Goal: Transaction & Acquisition: Purchase product/service

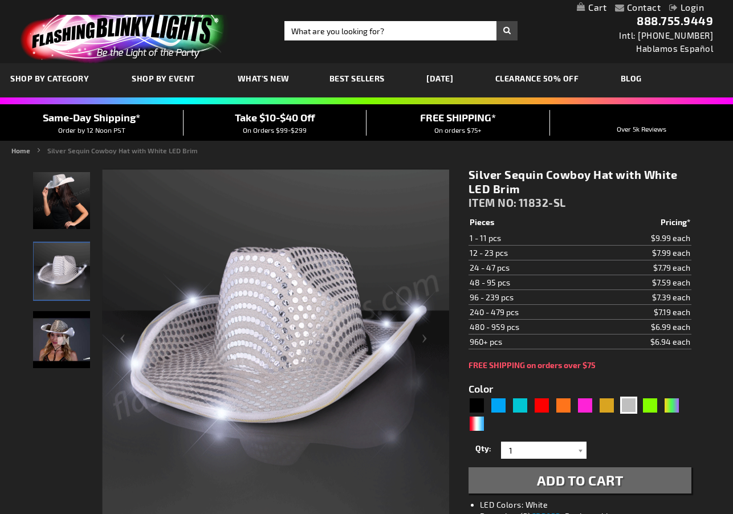
click at [189, 229] on div "Close dialog Get 10% Off Subscribe and save today Unlock Offer Submit" at bounding box center [366, 257] width 733 height 514
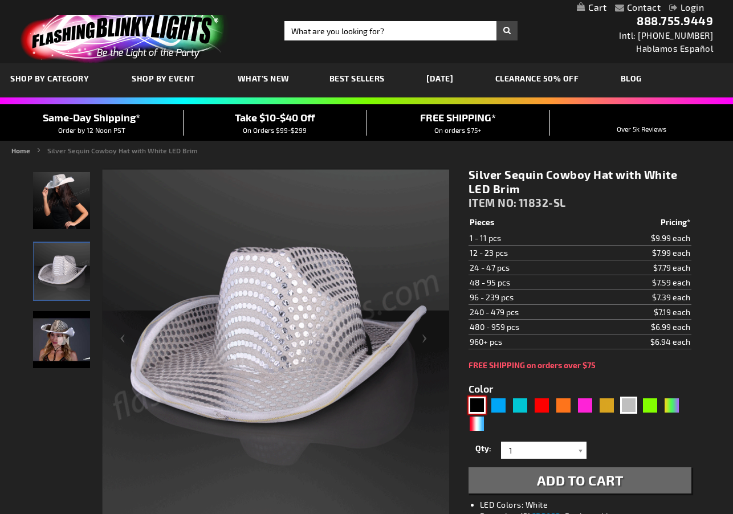
click at [474, 405] on div "Black" at bounding box center [476, 405] width 17 height 17
type input "5631"
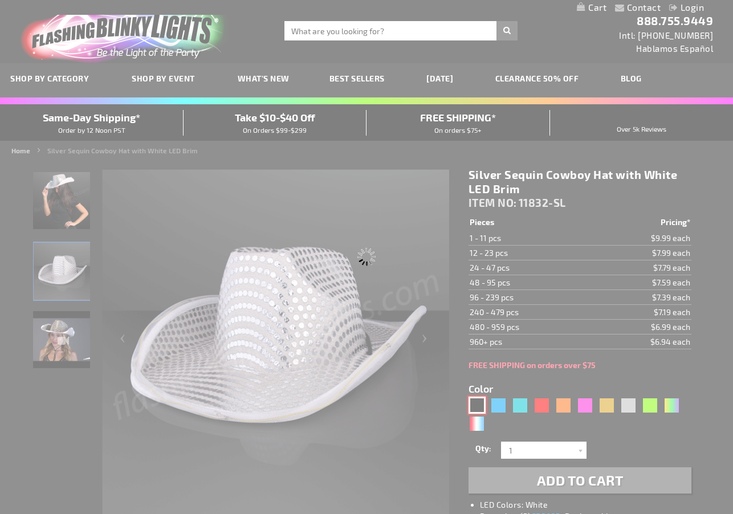
type input "11832-BK"
type input "Customize - Black Sequin Cowboy Hat White LED Light Up Brim - ITEM NO: 11832-BK"
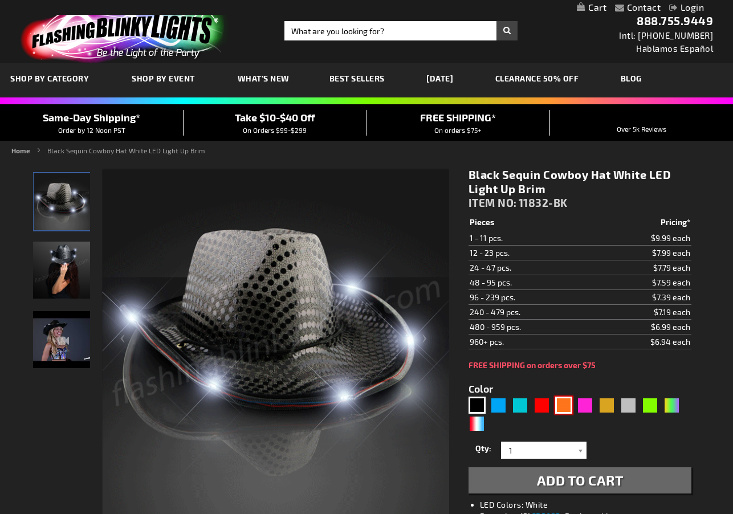
click at [562, 402] on div "Orange" at bounding box center [563, 405] width 17 height 17
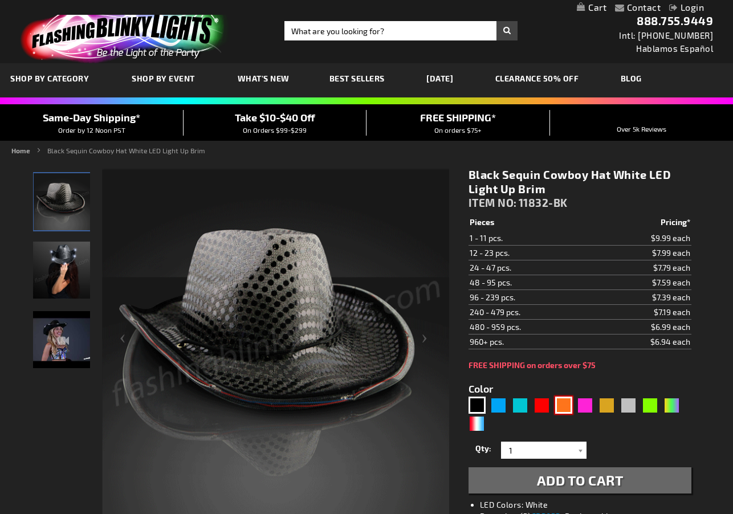
type input "5637"
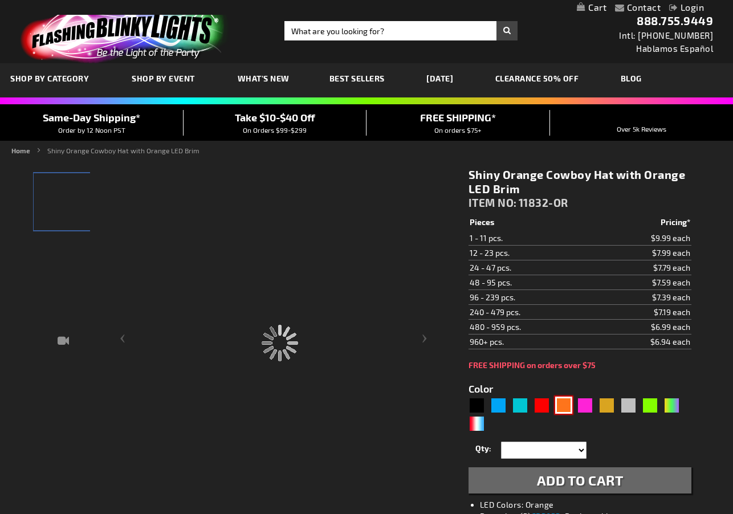
type input "11832-OR"
type input "Customize - Shiny Orange Cowboy Hat with Orange LED Brim - ITEM NO: 11832-OR"
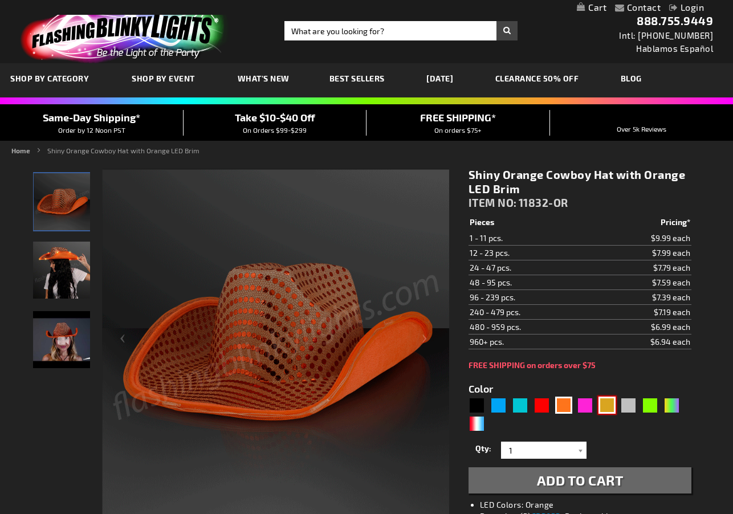
click at [609, 409] on div "Gold" at bounding box center [606, 405] width 17 height 17
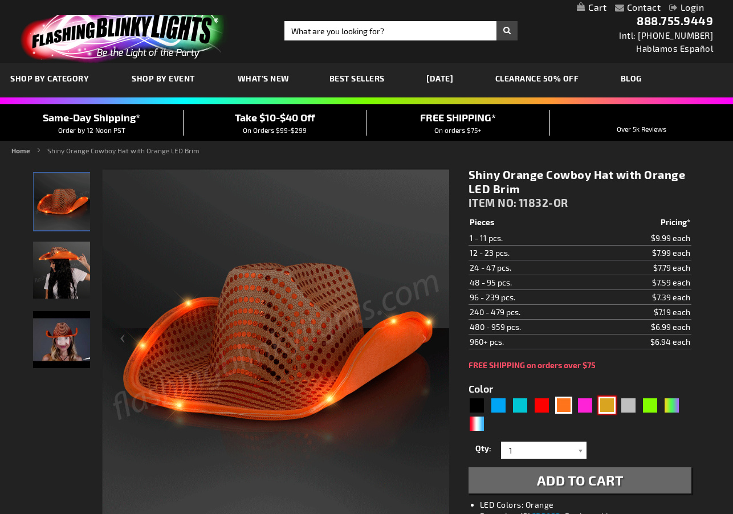
type input "5633"
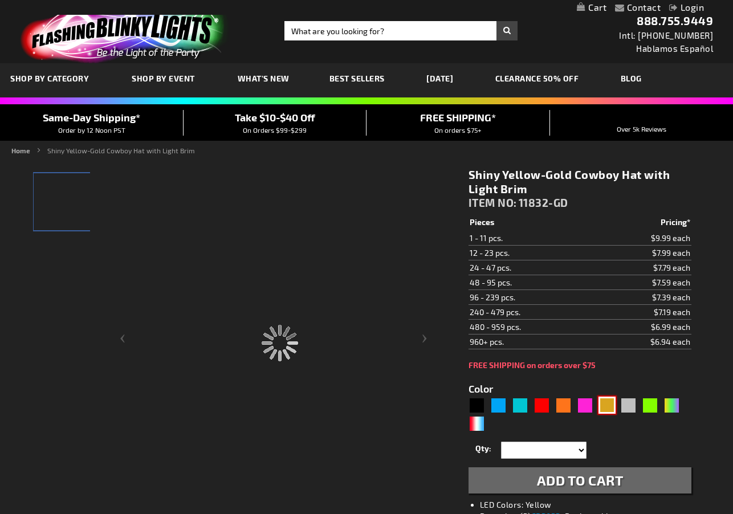
type input "11832-GD"
type input "Customize - Shiny Yellow-Gold Cowboy Hat with Light Brim - ITEM NO: 11832-GD"
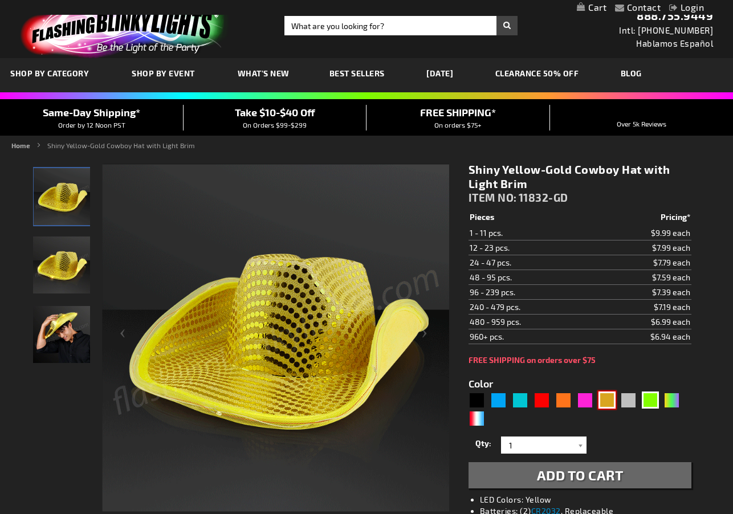
scroll to position [2, 0]
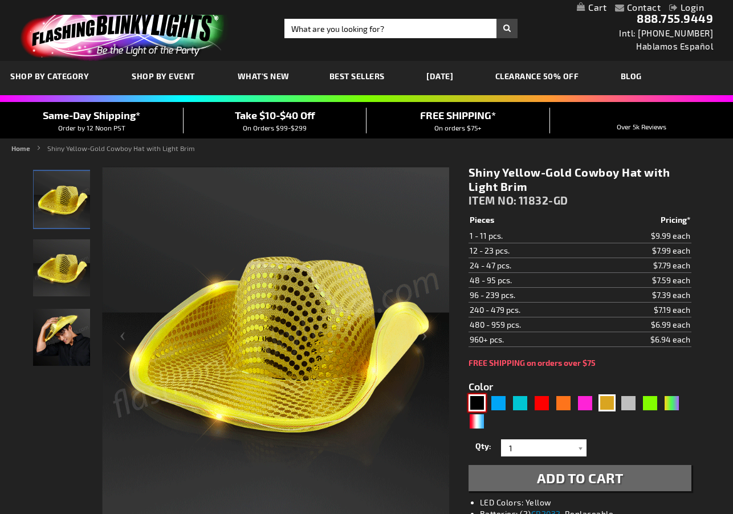
click at [483, 403] on div "Black" at bounding box center [476, 402] width 17 height 17
type input "5631"
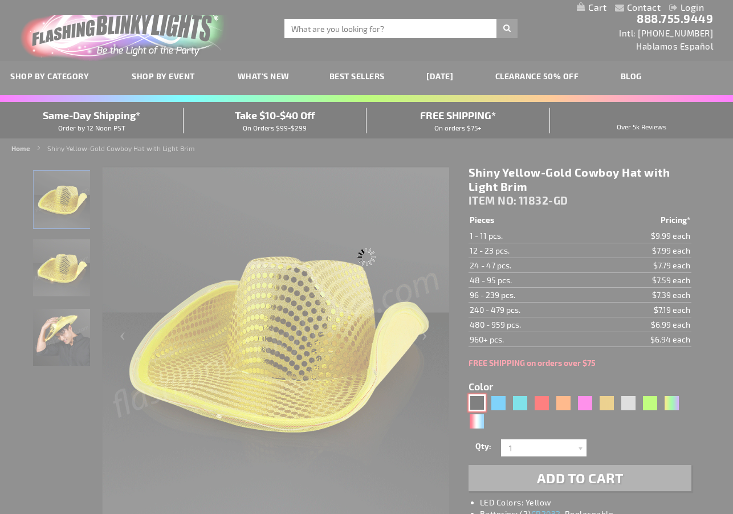
type input "11832-BK"
type input "Customize - Black Sequin Cowboy Hat White LED Light Up Brim - ITEM NO: 11832-BK"
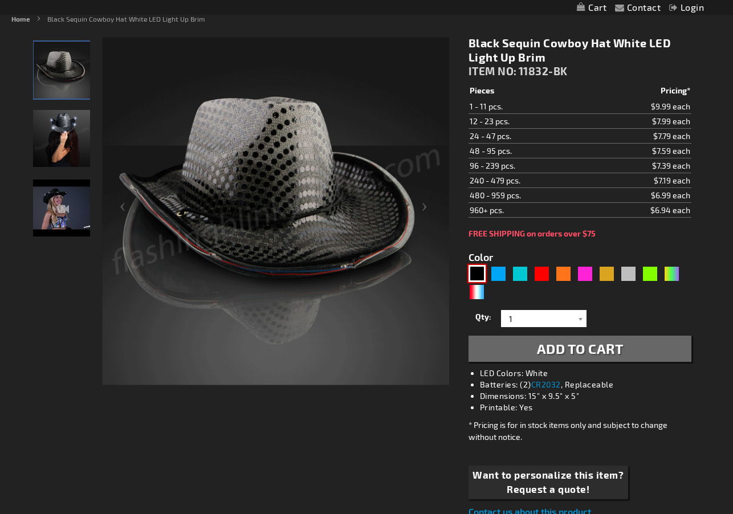
scroll to position [132, 0]
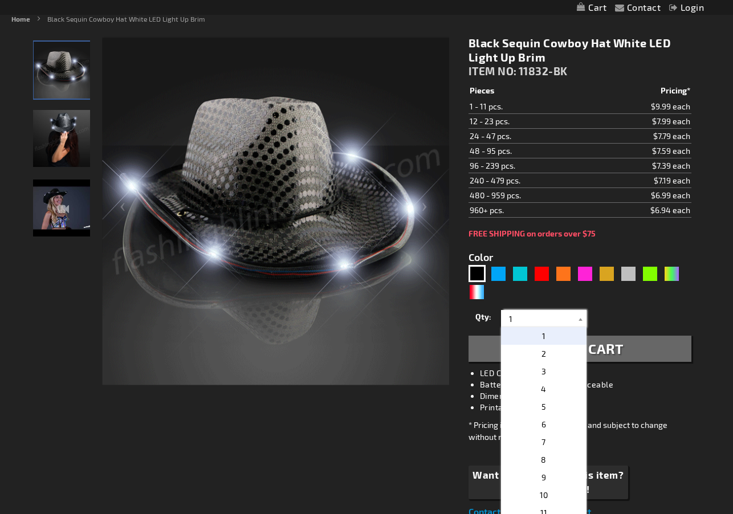
click at [534, 320] on input "1" at bounding box center [545, 318] width 83 height 17
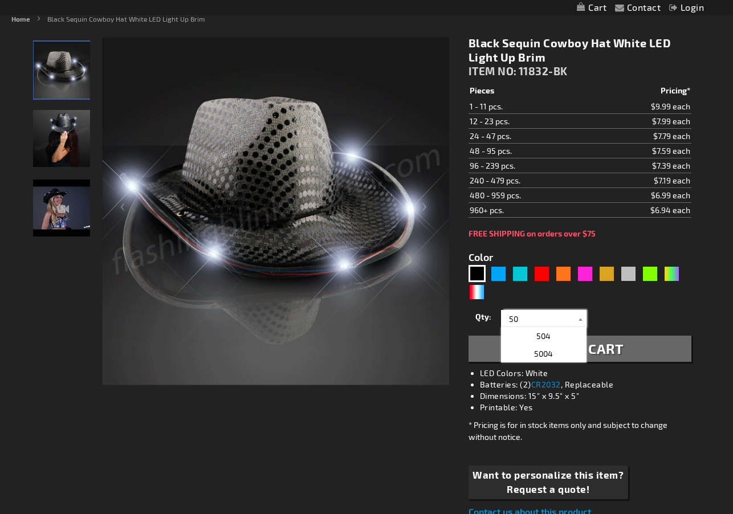
type input "50"
click at [607, 314] on div "Qty 1 2 3 4 5 6 7 8 9 10 11 12 24 36 48 60 72 84 96 108 120 132 144 156 168" at bounding box center [579, 318] width 223 height 23
click at [615, 347] on span "Add to Cart" at bounding box center [580, 348] width 87 height 17
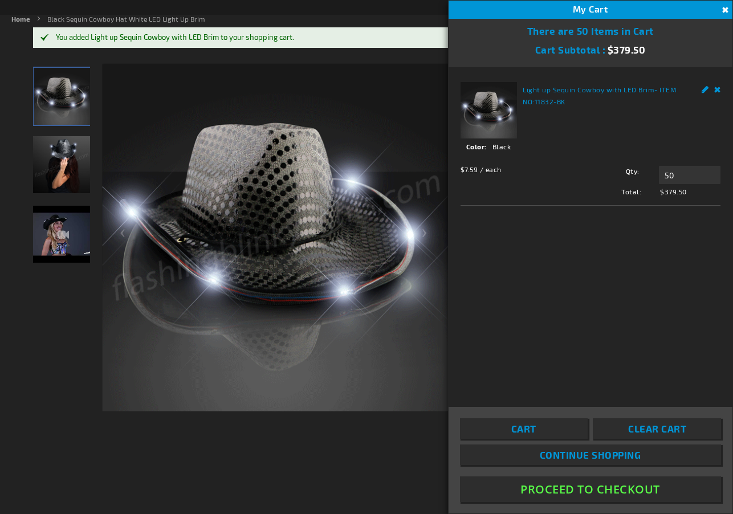
click at [571, 488] on button "Proceed To Checkout" at bounding box center [590, 489] width 261 height 26
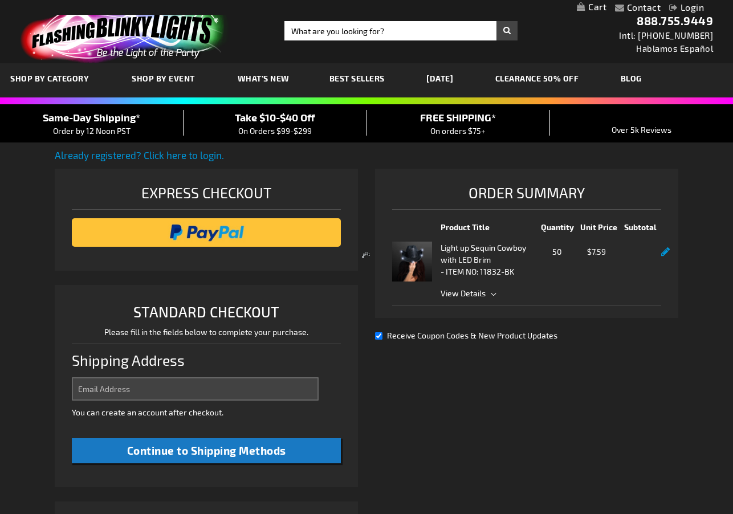
select select "US"
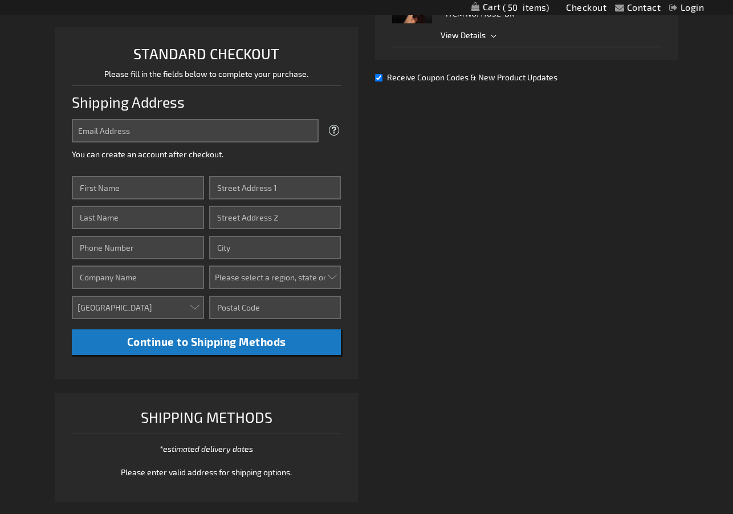
scroll to position [248, 0]
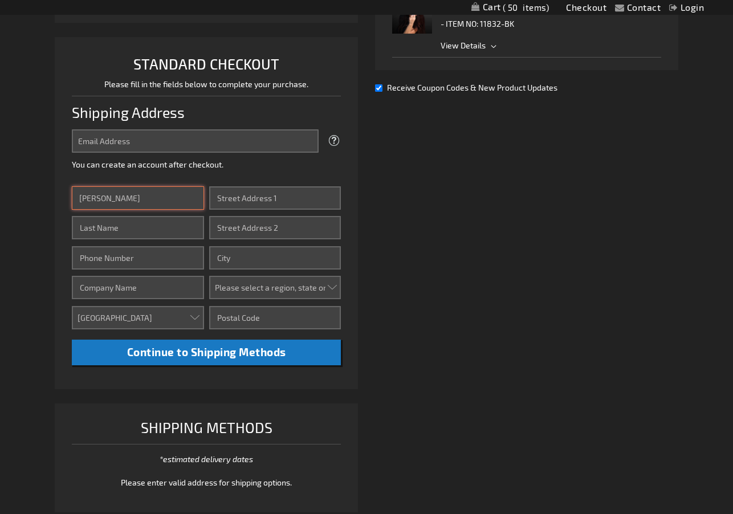
type input "Julie"
type input "Musicant"
type input "1510 Elmwood Ave"
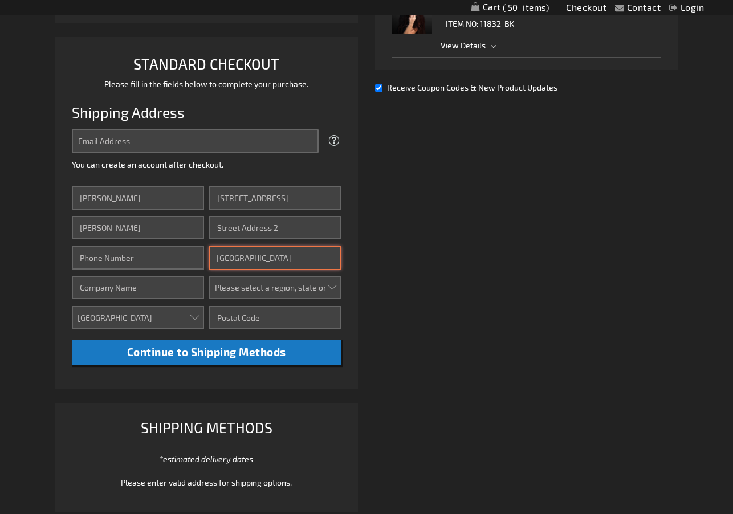
type input "Nashville"
select select "56"
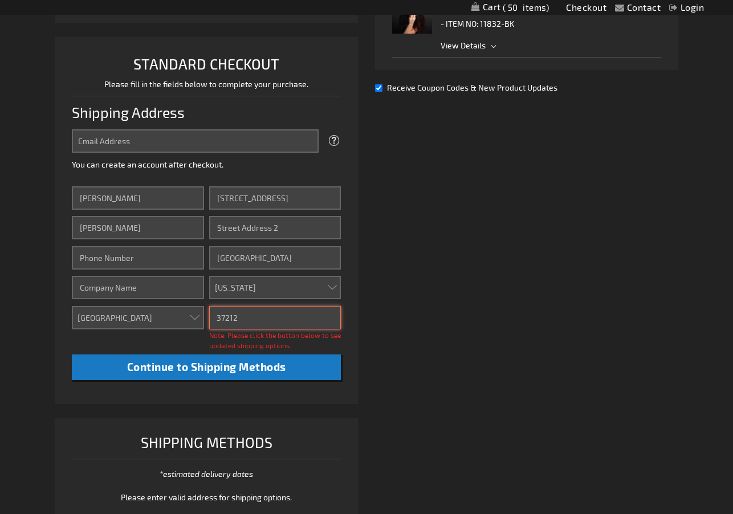
type input "37212"
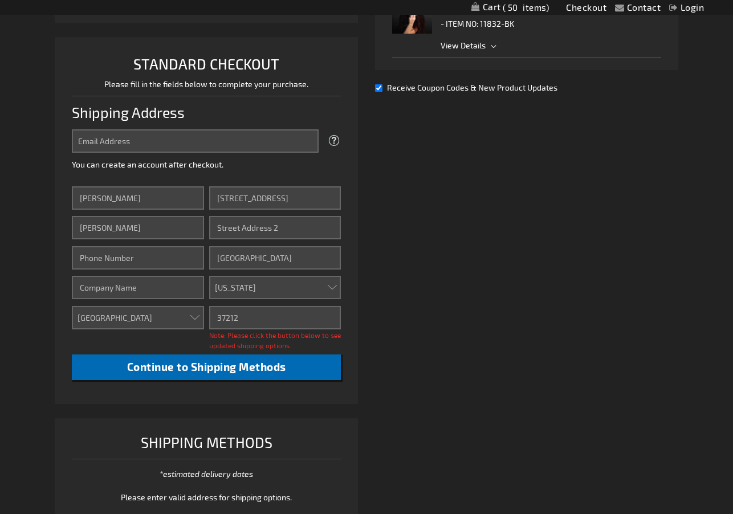
click at [206, 363] on span "Continue to Shipping Methods" at bounding box center [206, 366] width 159 height 13
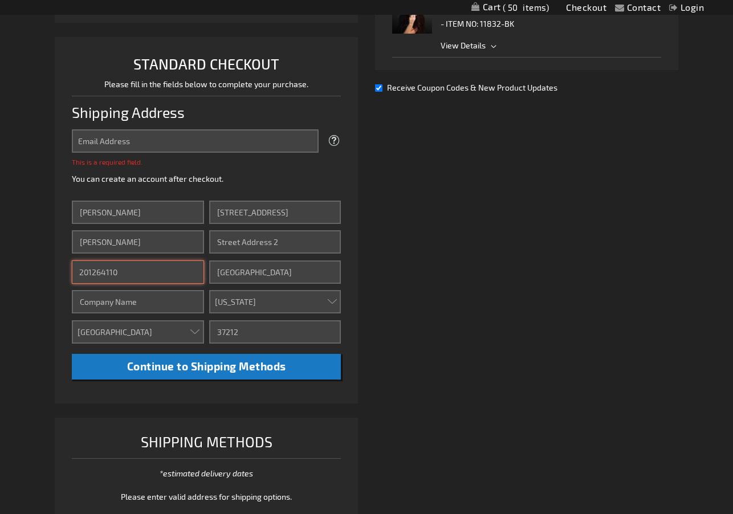
type input "2012641106"
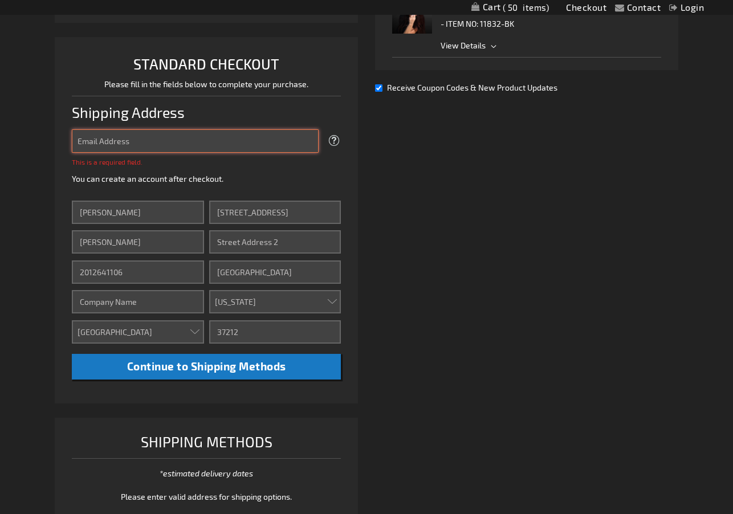
click at [127, 146] on input "Email Address" at bounding box center [195, 140] width 247 height 23
type input "[EMAIL_ADDRESS][DOMAIN_NAME]"
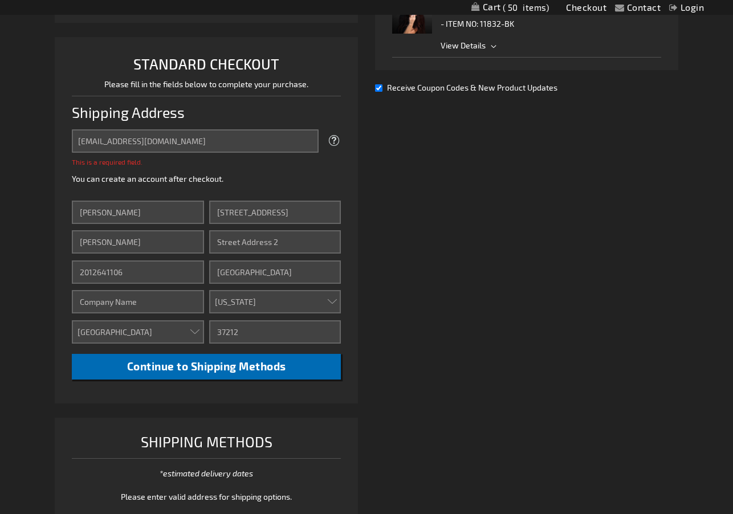
click at [146, 365] on li "STANDARD CHECKOUT Please fill in the fields below to complete your purchase. Sh…" at bounding box center [206, 220] width 303 height 366
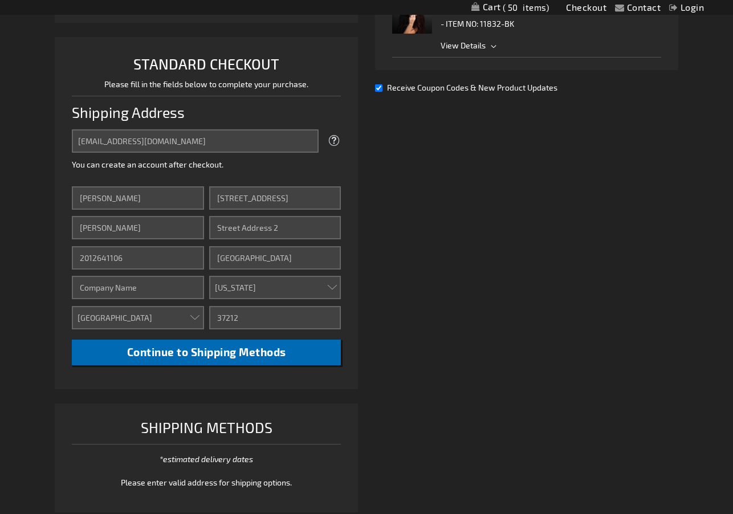
click at [229, 352] on span "Continue to Shipping Methods" at bounding box center [206, 351] width 159 height 13
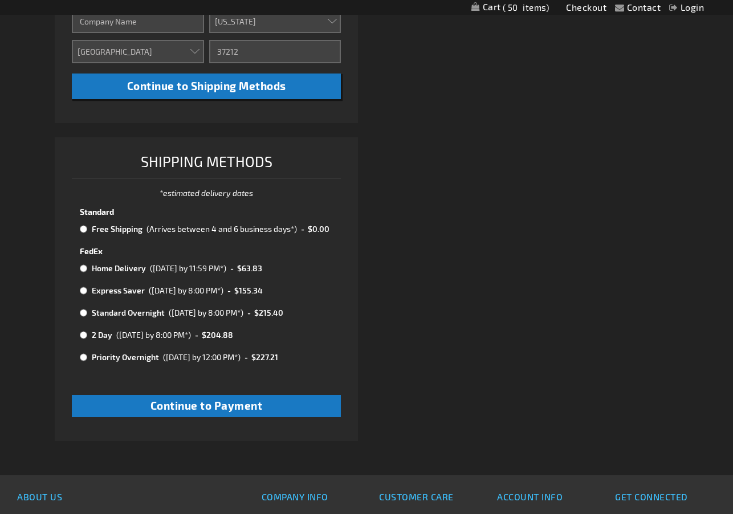
scroll to position [514, 0]
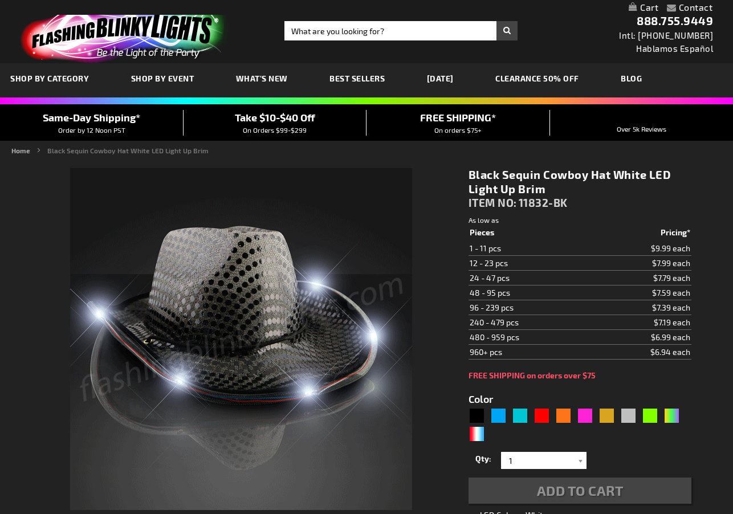
type input "5631"
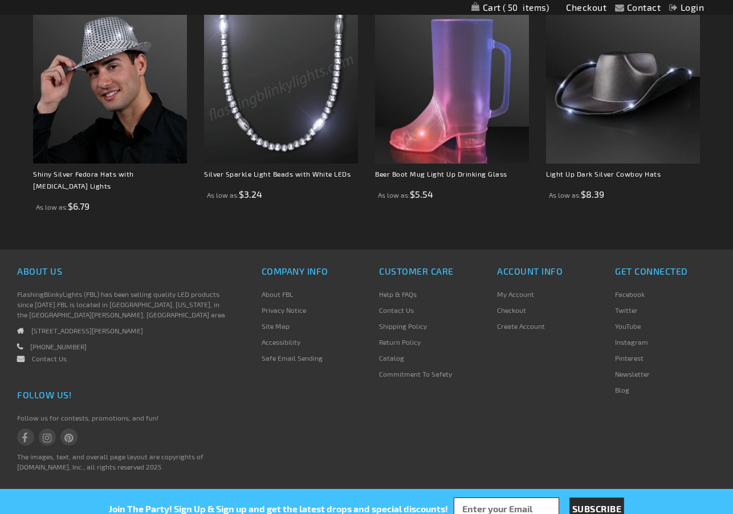
scroll to position [937, 0]
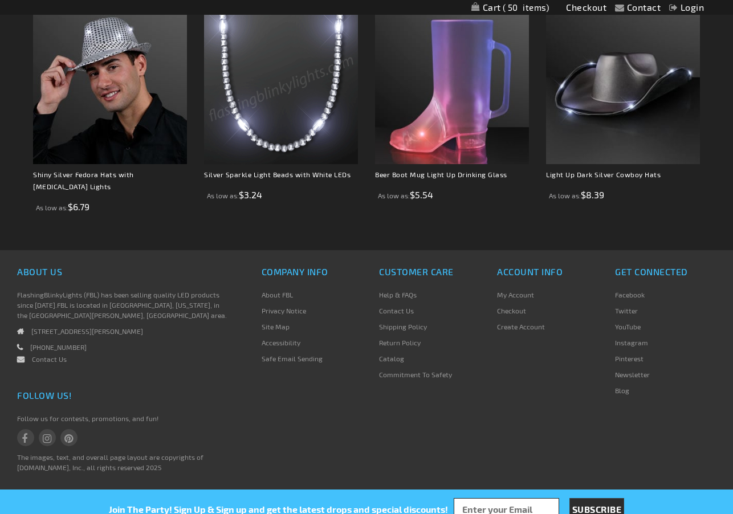
click at [389, 339] on link "Return Policy" at bounding box center [400, 343] width 42 height 8
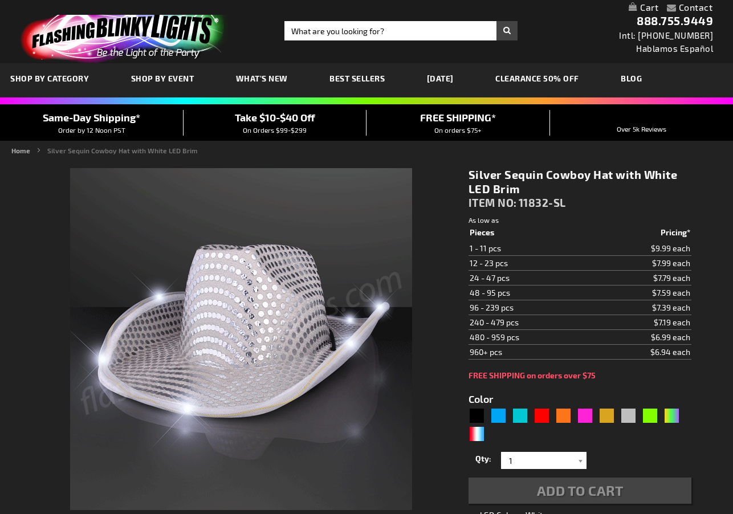
type input "5644"
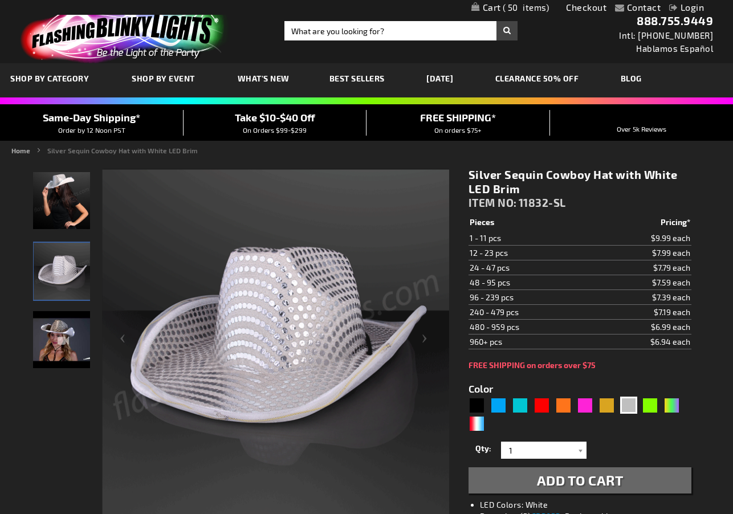
click at [67, 201] on img "Female wearing Silver Sequin Cowboy Hat White Light Up Brim" at bounding box center [61, 200] width 57 height 57
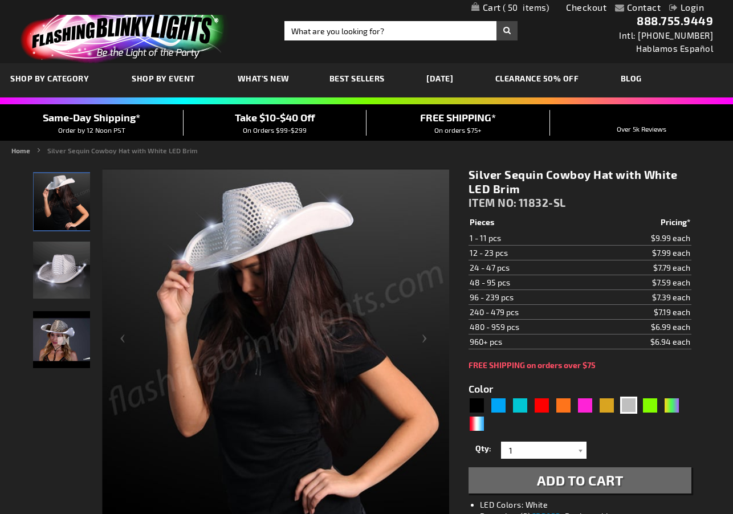
click at [58, 325] on img "Silver Sequin Cowboy Hat with White LED Brim" at bounding box center [61, 339] width 57 height 57
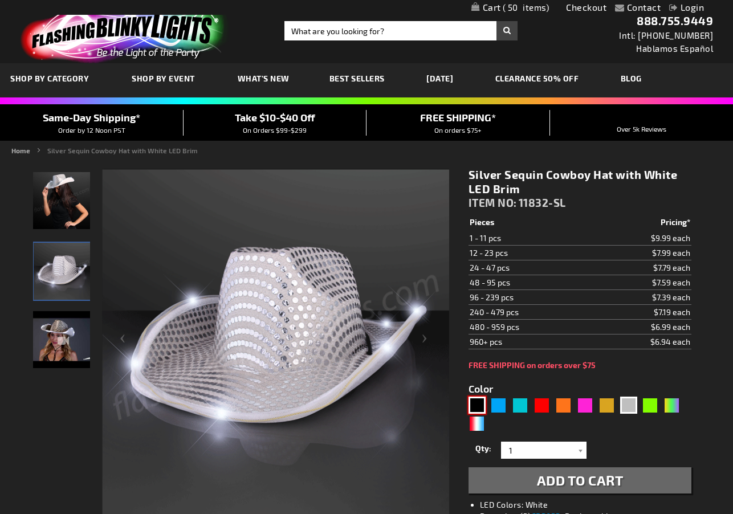
click at [475, 404] on div "Black" at bounding box center [476, 405] width 17 height 17
type input "5631"
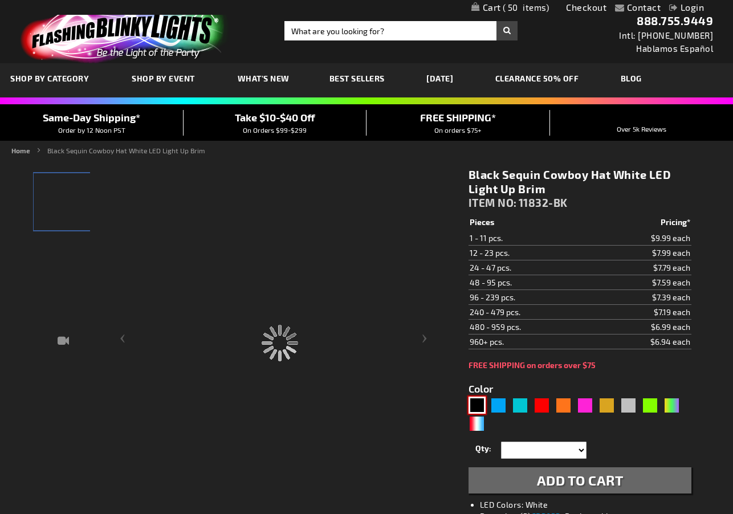
type input "11832-BK"
type input "Customize - Black Sequin Cowboy Hat White LED Light Up Brim - ITEM NO: 11832-BK"
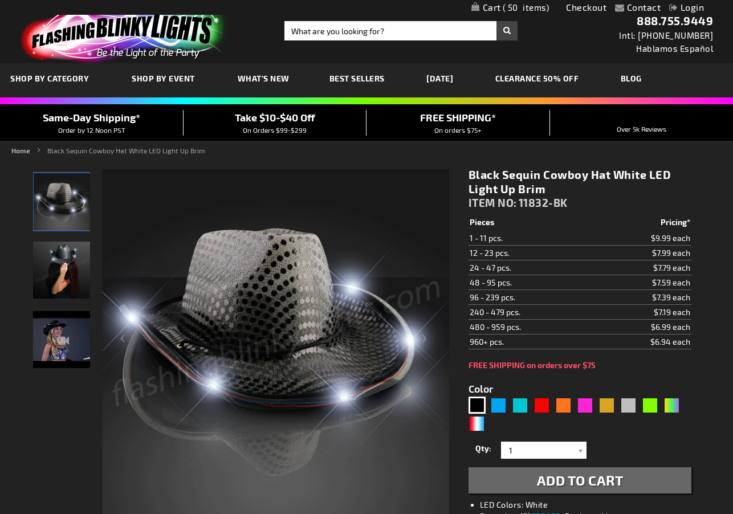
click at [652, 295] on td "$7.39 each" at bounding box center [642, 297] width 98 height 15
click at [262, 121] on span "Take $10-$40 Off" at bounding box center [275, 117] width 80 height 13
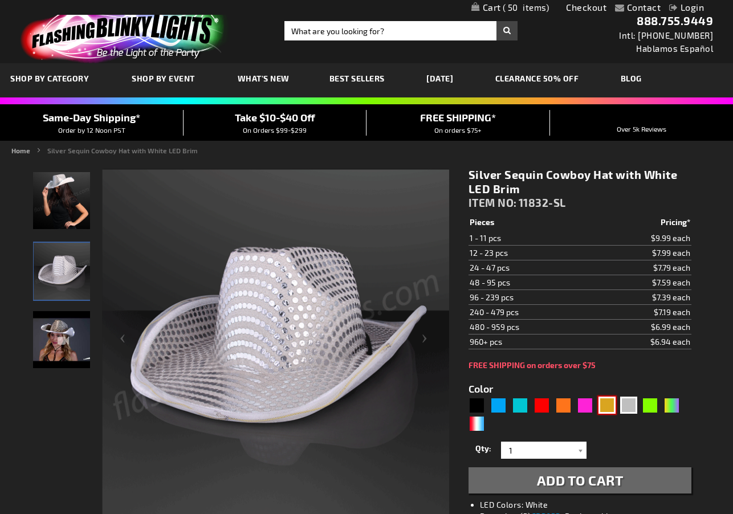
click at [611, 407] on div "Gold" at bounding box center [606, 405] width 17 height 17
type input "5633"
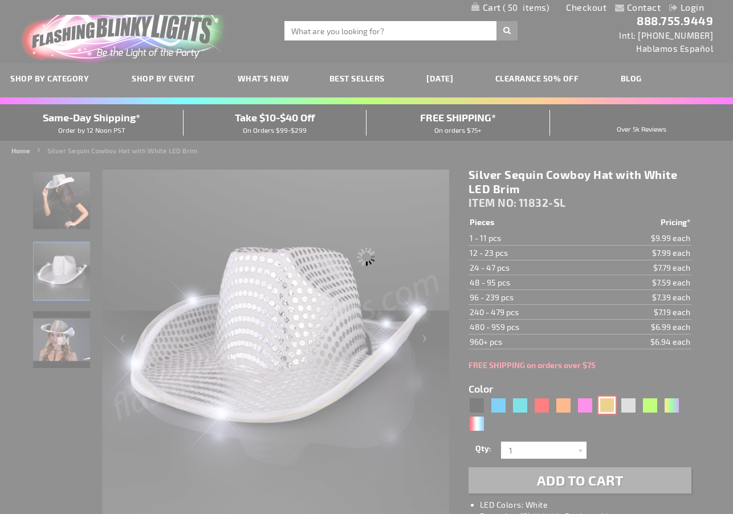
type input "11832-GD"
type input "Customize - Shiny Yellow-Gold Cowboy Hat with Light Brim - ITEM NO: 11832-GD"
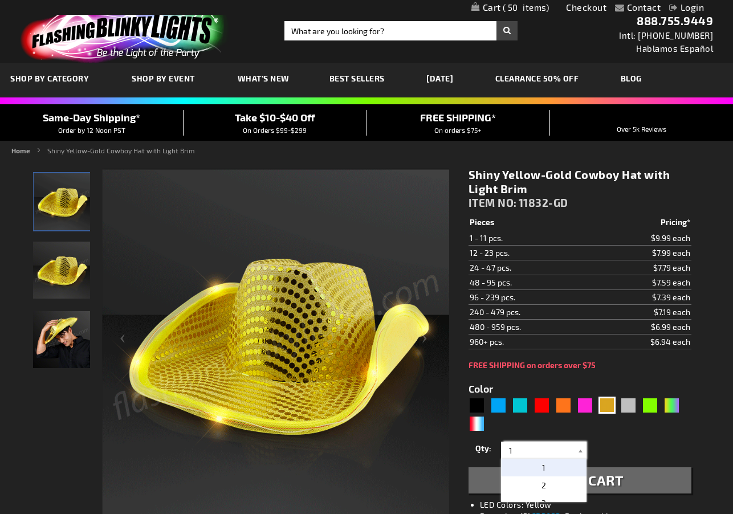
click at [540, 451] on input "1" at bounding box center [545, 450] width 83 height 17
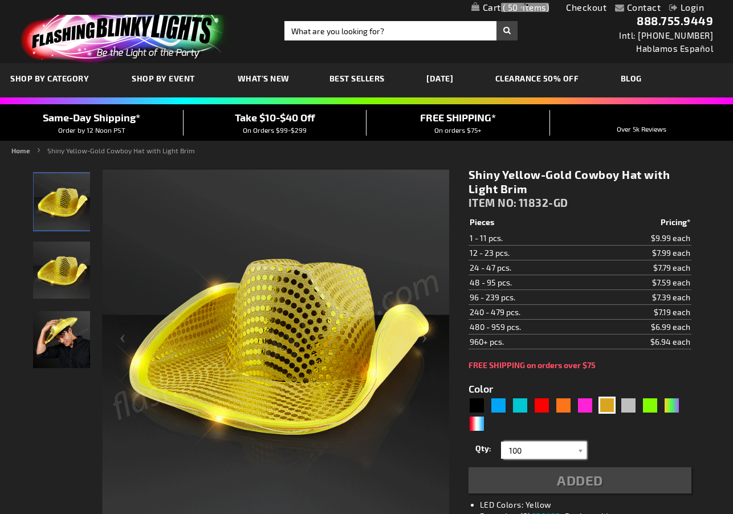
type input "100"
click at [610, 441] on form "Color 5633" at bounding box center [579, 432] width 223 height 124
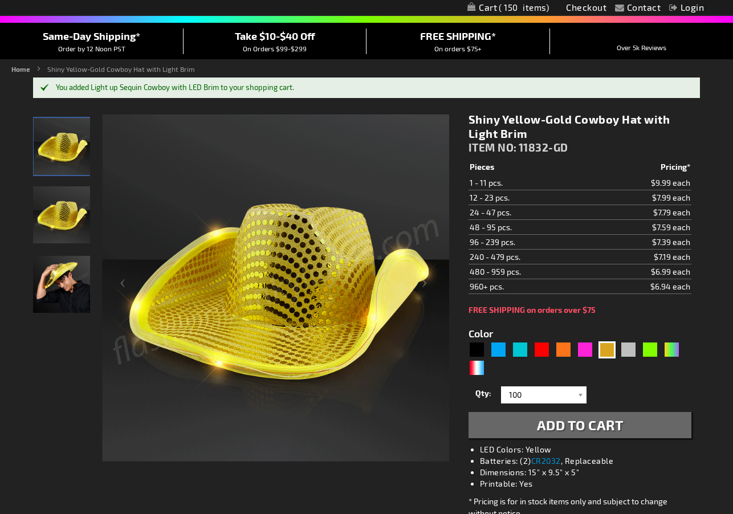
scroll to position [91, 0]
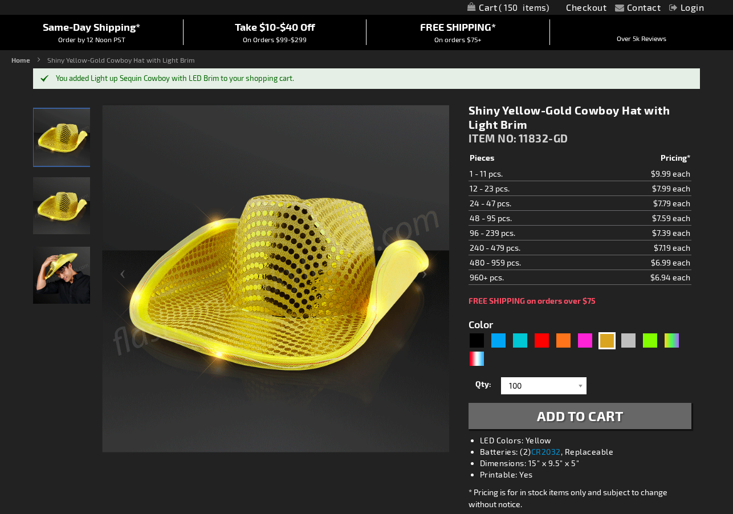
click at [586, 417] on span "Add to Cart" at bounding box center [580, 415] width 87 height 17
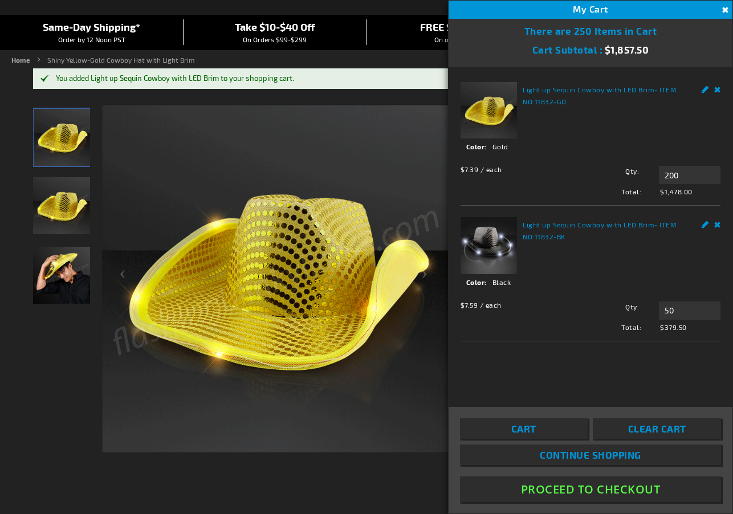
click at [718, 225] on link "Remove" at bounding box center [717, 223] width 7 height 12
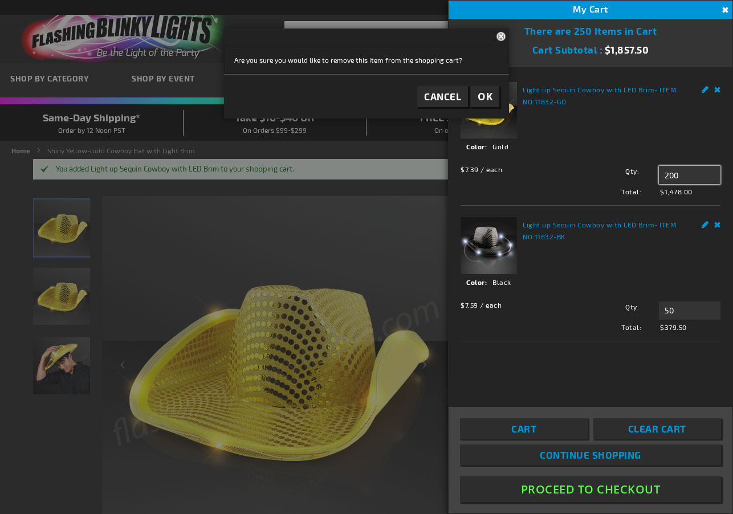
click at [670, 174] on input "200" at bounding box center [690, 175] width 62 height 18
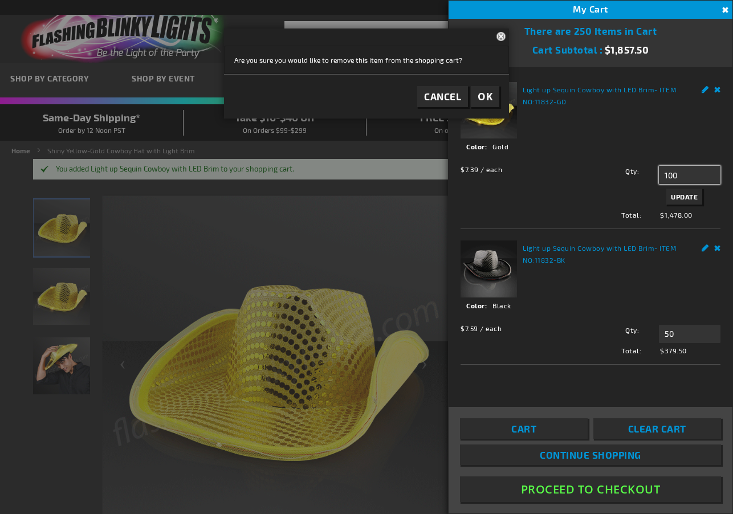
type input "100"
click at [683, 197] on span "Update" at bounding box center [684, 197] width 27 height 8
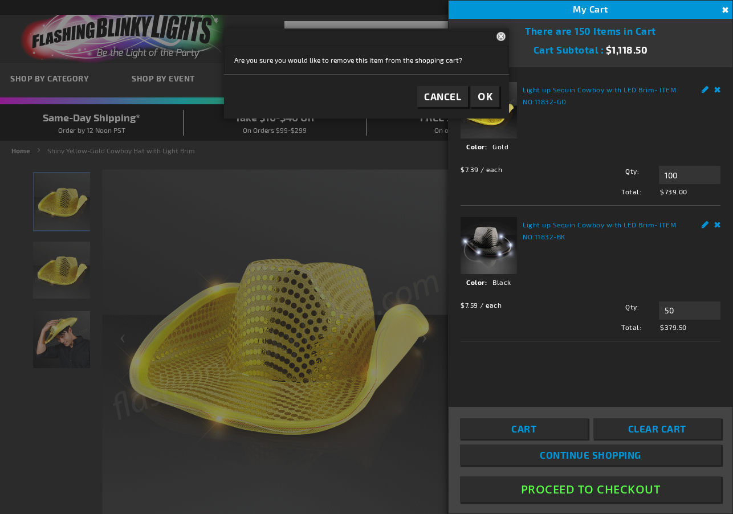
click at [716, 225] on link "Remove" at bounding box center [717, 223] width 7 height 12
click at [682, 310] on input "50" at bounding box center [690, 310] width 62 height 18
type input "5"
type input "1"
click at [692, 334] on span "Update" at bounding box center [684, 332] width 27 height 8
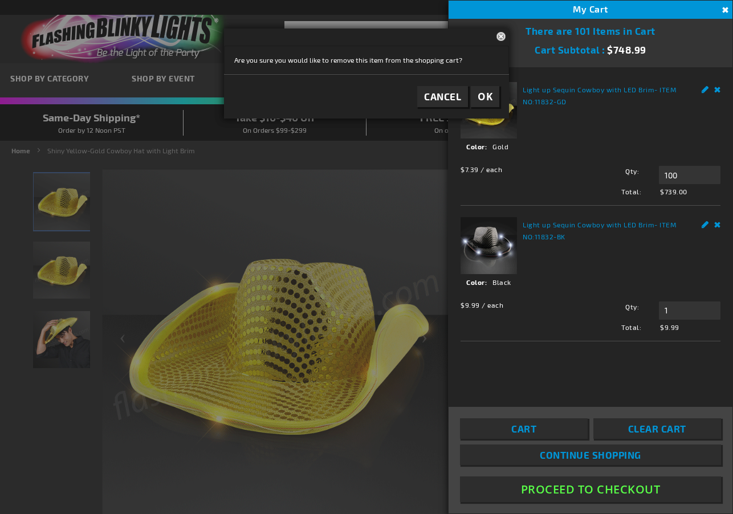
click at [577, 490] on button "Proceed To Checkout" at bounding box center [590, 489] width 261 height 26
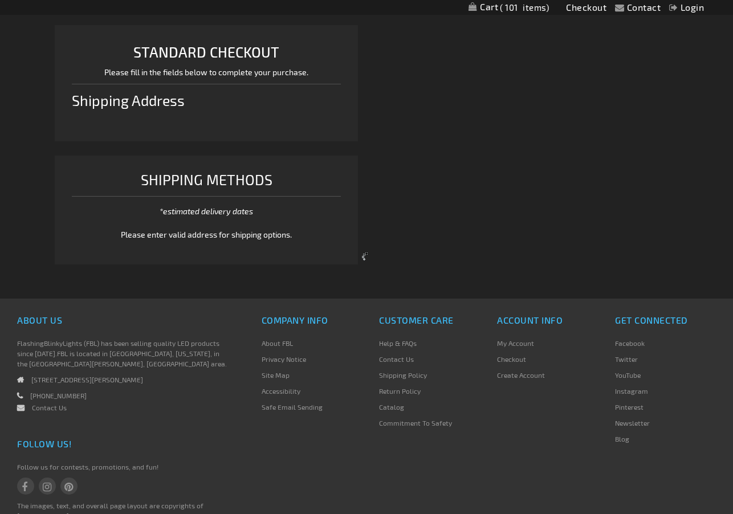
select select "US"
select select "56"
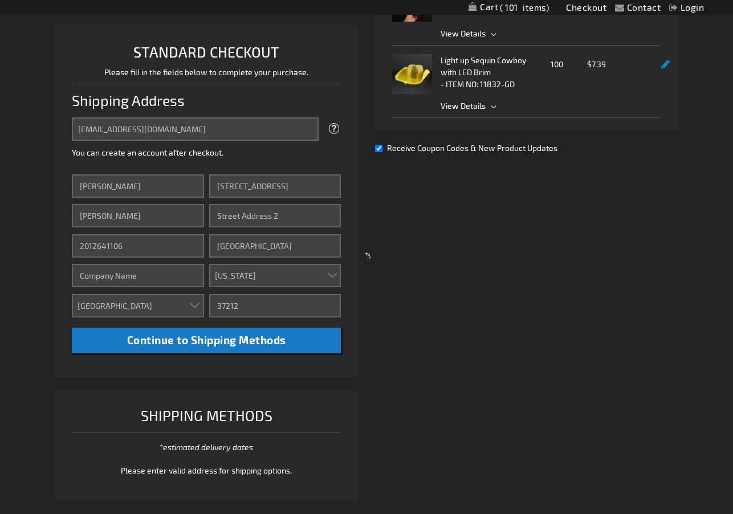
scroll to position [284, 0]
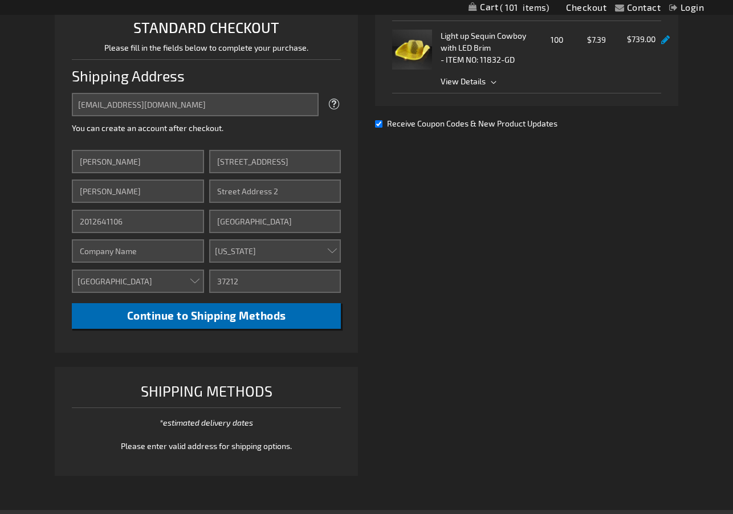
click at [169, 315] on span "Continue to Shipping Methods" at bounding box center [206, 315] width 159 height 13
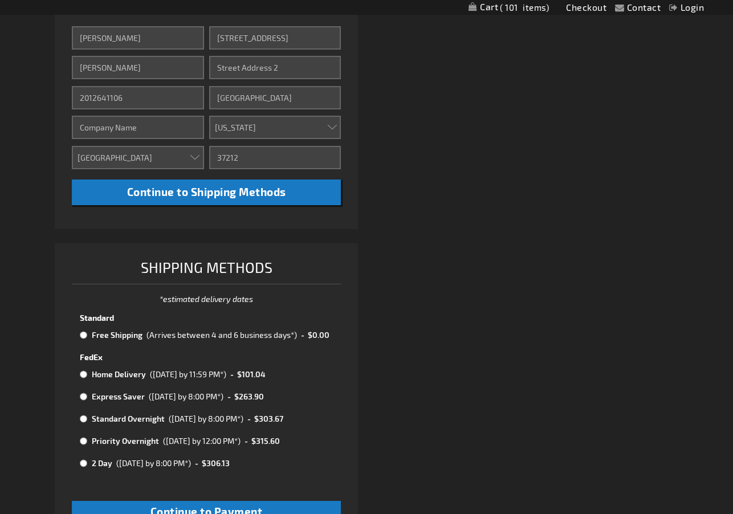
scroll to position [409, 0]
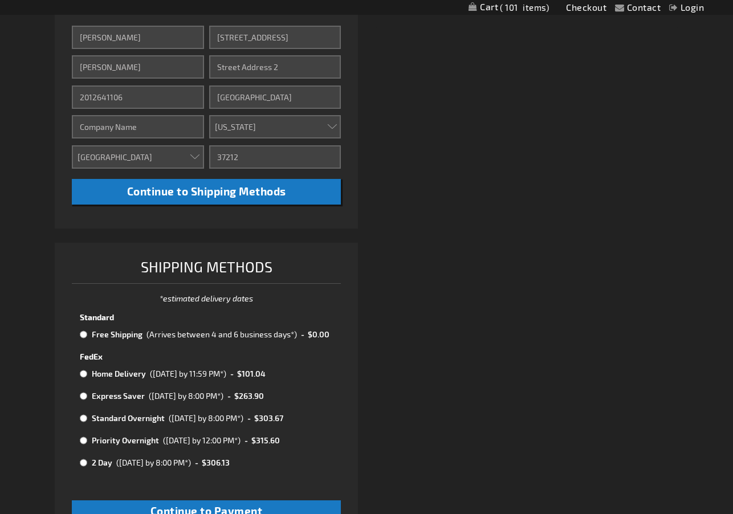
click at [82, 332] on input "radio" at bounding box center [83, 334] width 7 height 9
radio input "true"
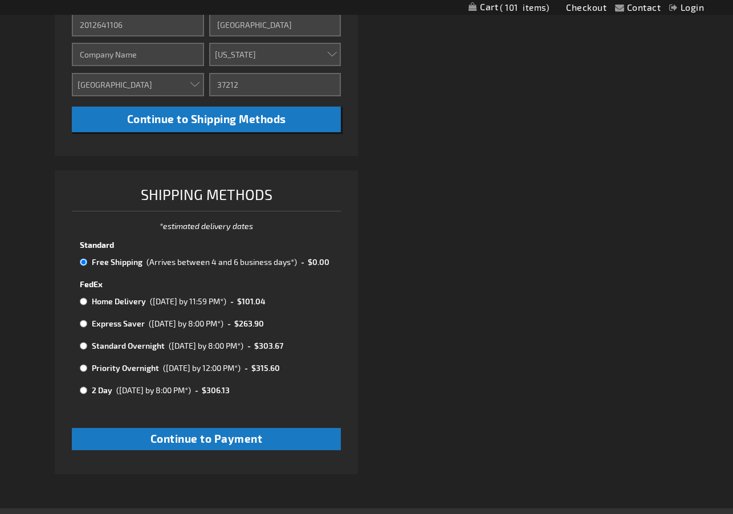
scroll to position [483, 0]
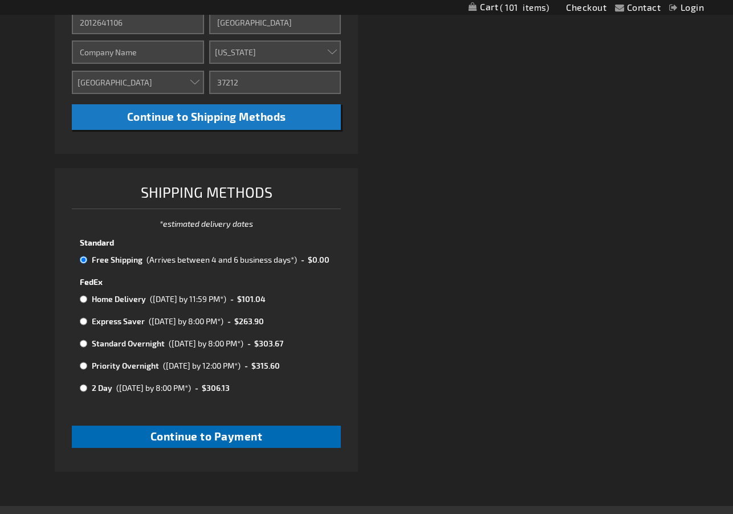
click at [301, 431] on button "Continue to Payment" at bounding box center [206, 437] width 269 height 22
checkbox input "true"
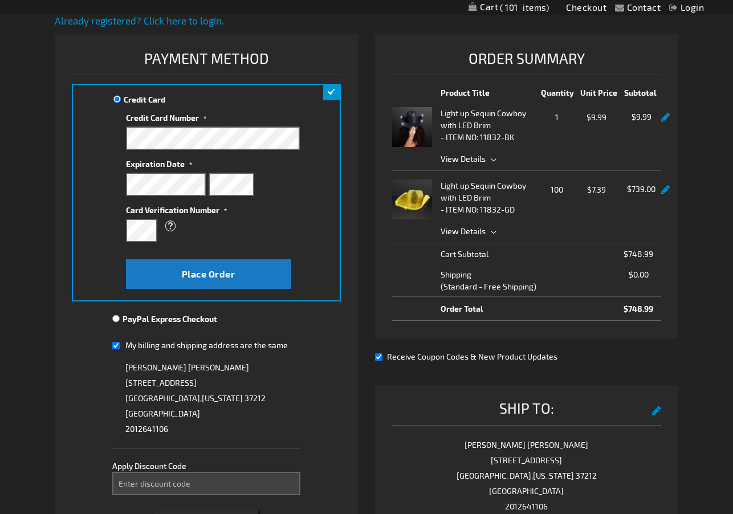
scroll to position [131, 0]
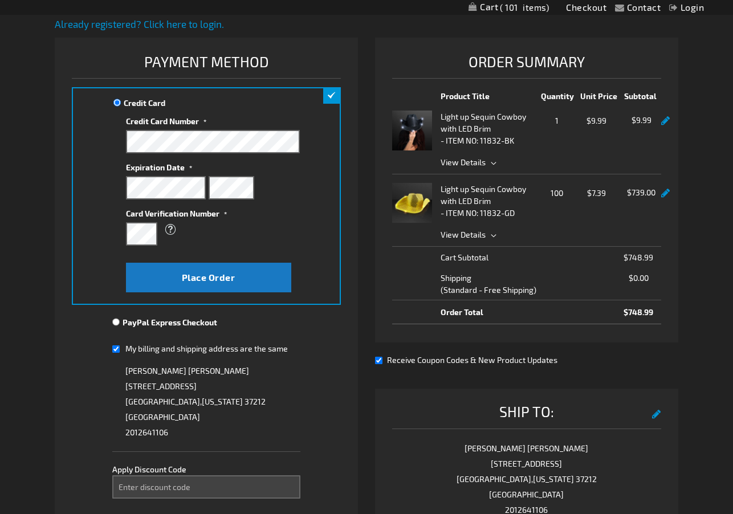
click at [378, 361] on input "Receive Coupon Codes & New Product Updates" at bounding box center [378, 360] width 7 height 7
checkbox input "false"
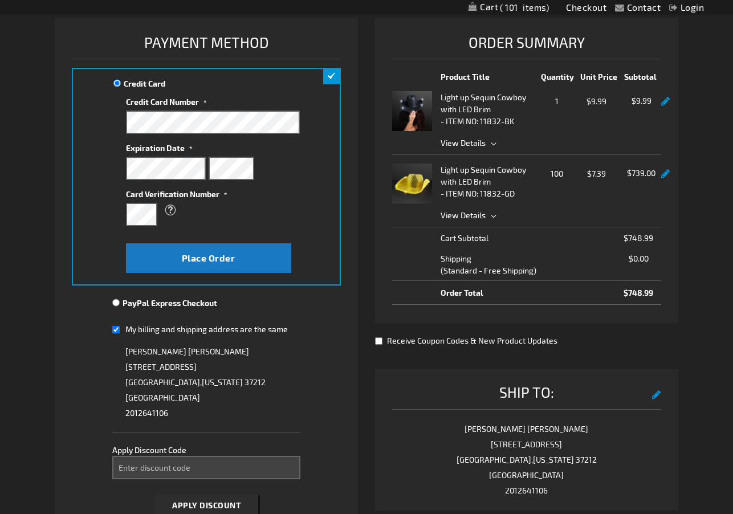
scroll to position [159, 0]
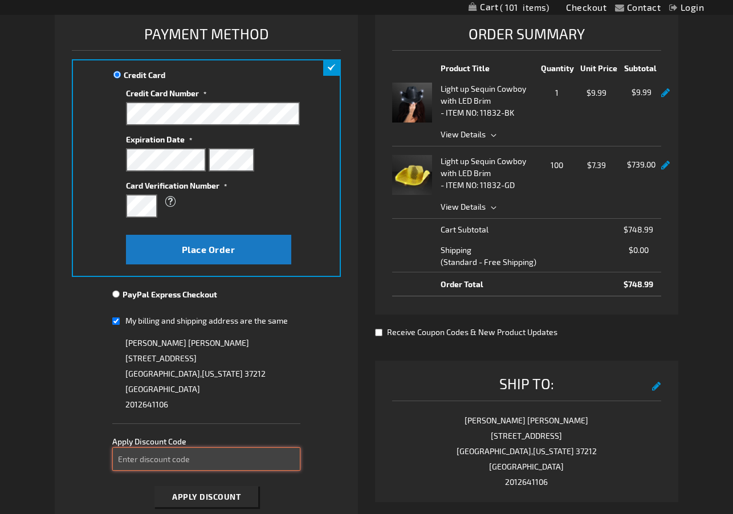
click at [207, 452] on input "Enter discount code" at bounding box center [206, 458] width 188 height 23
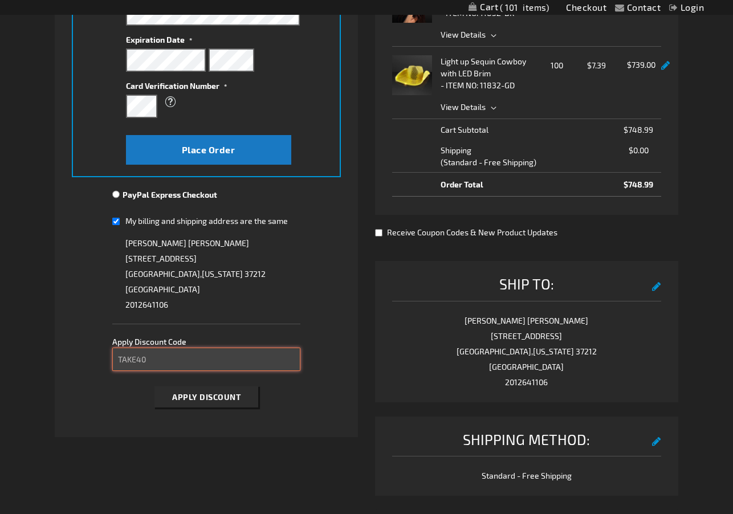
scroll to position [260, 0]
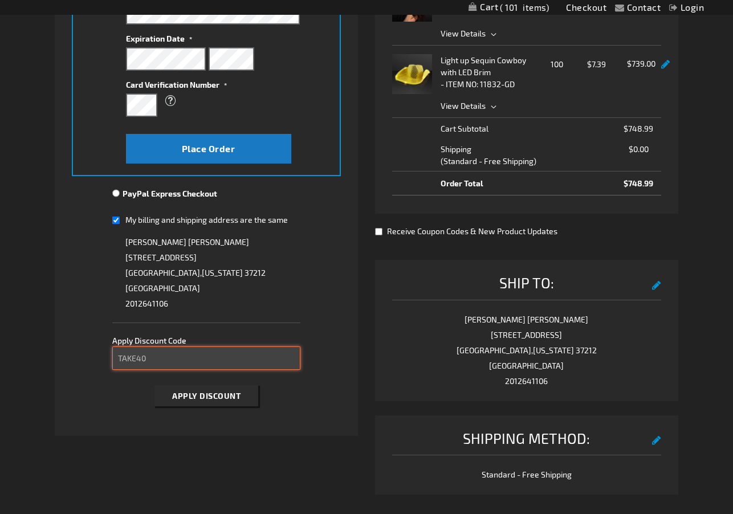
type input "TAKE40"
click at [225, 397] on span "Apply Discount" at bounding box center [206, 396] width 68 height 10
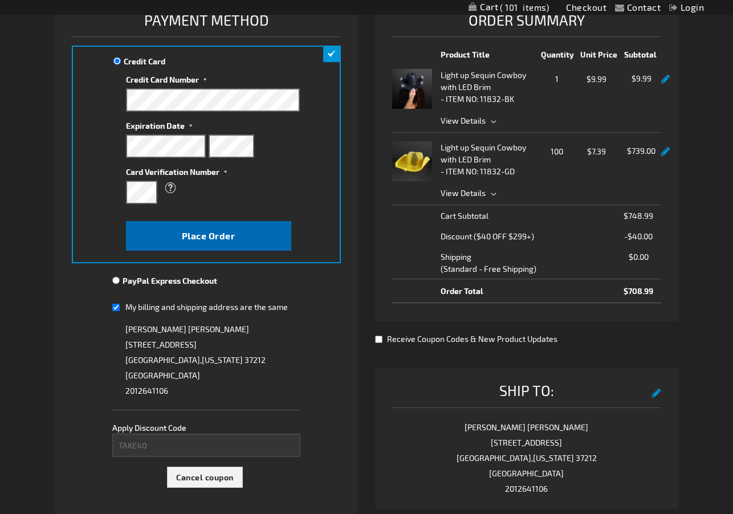
scroll to position [185, 0]
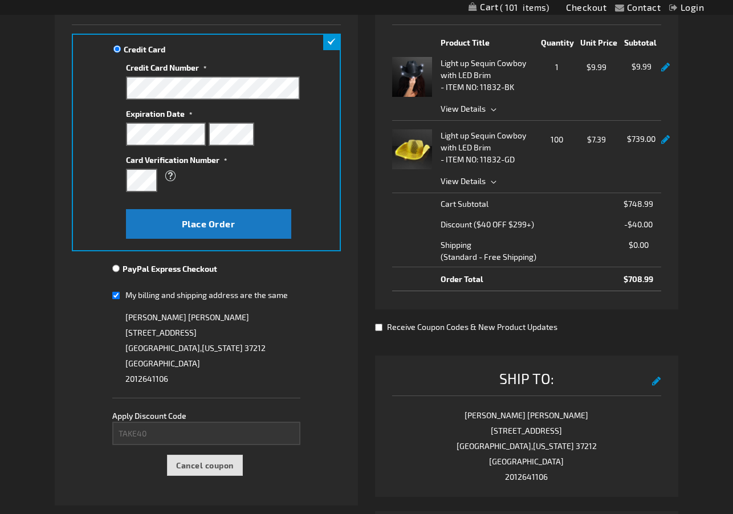
click at [187, 462] on span "Cancel coupon" at bounding box center [205, 465] width 58 height 10
click at [171, 434] on div "Please wait..." at bounding box center [366, 257] width 733 height 514
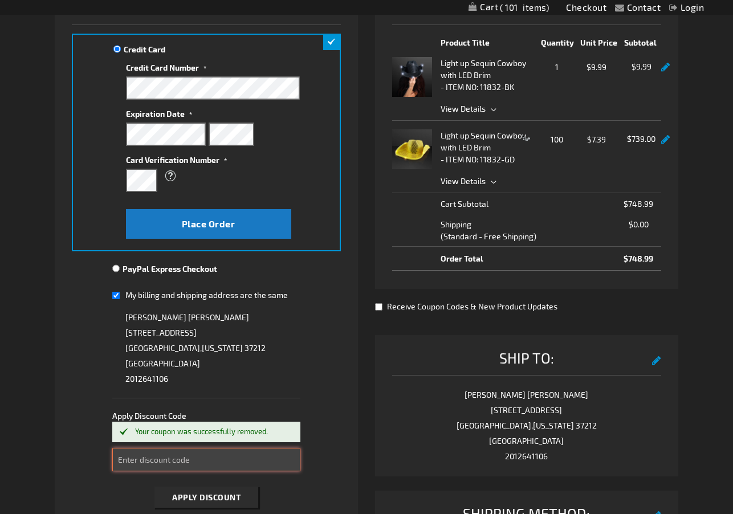
click at [158, 456] on input "Enter discount code" at bounding box center [206, 459] width 188 height 23
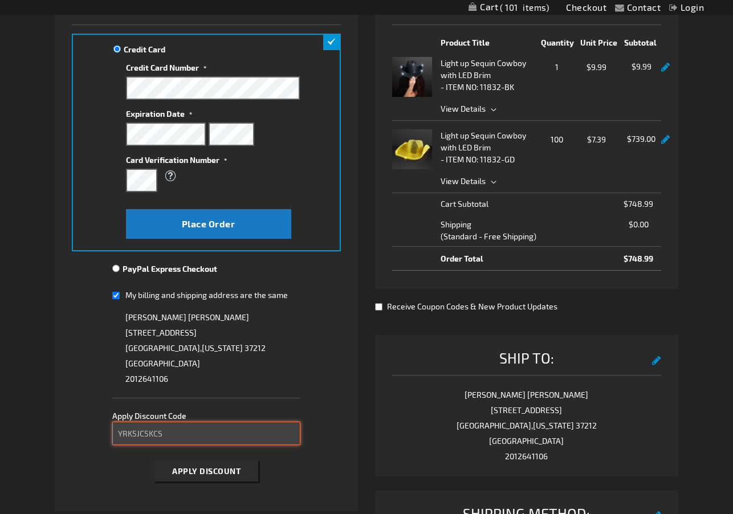
type input "YRK5JC5KCS"
click at [189, 475] on button "Apply Discount" at bounding box center [206, 470] width 104 height 21
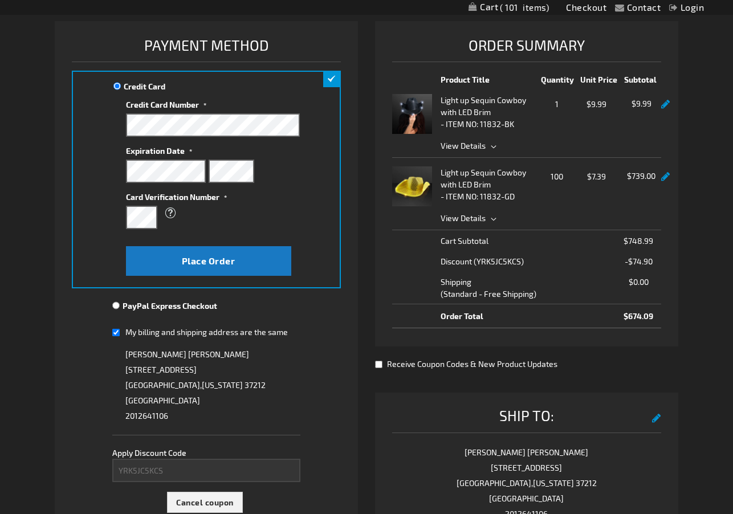
scroll to position [145, 0]
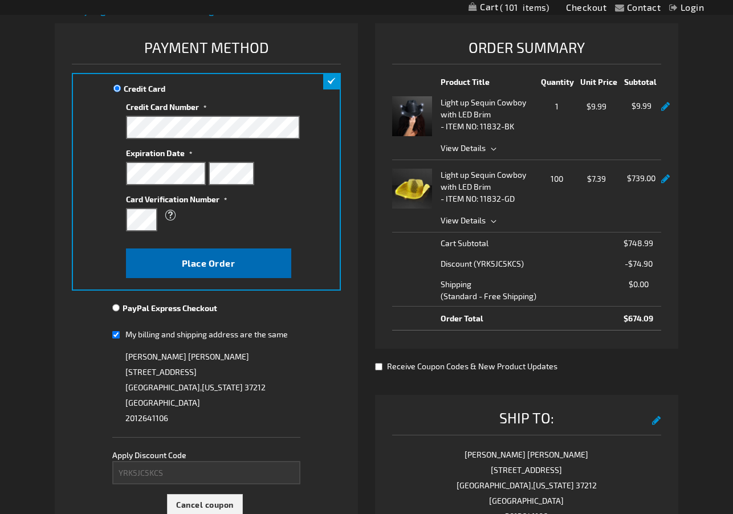
click at [250, 264] on button "Place Order" at bounding box center [208, 263] width 165 height 30
